Goal: Find specific page/section: Find specific page/section

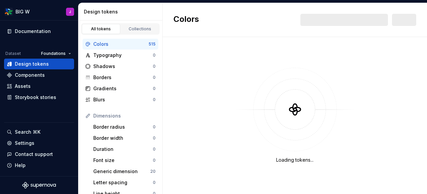
click at [172, 88] on div "Loading tokens..." at bounding box center [295, 115] width 265 height 157
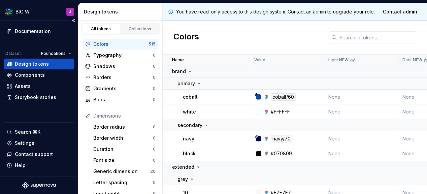
click at [30, 110] on div "Documentation Dataset Foundations Design tokens Components Assets Storybook sto…" at bounding box center [39, 99] width 78 height 156
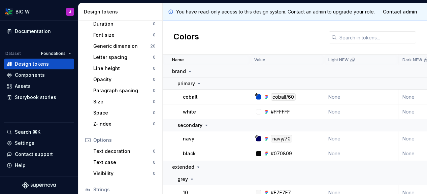
scroll to position [175, 0]
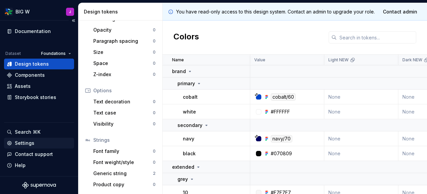
click at [26, 144] on div "Settings" at bounding box center [25, 143] width 20 height 7
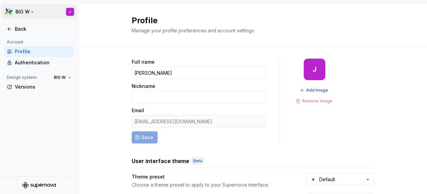
click at [24, 11] on html "BIG [PERSON_NAME] Back Account Profile Authentication Design system BIG W Versi…" at bounding box center [213, 97] width 427 height 194
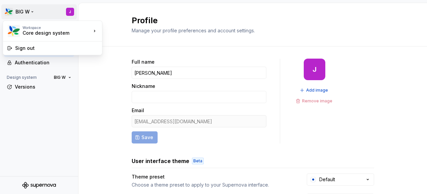
click at [92, 80] on html "BIG [PERSON_NAME] Back Account Profile Authentication Design system BIG W Versi…" at bounding box center [213, 97] width 427 height 194
